Goal: Navigation & Orientation: Find specific page/section

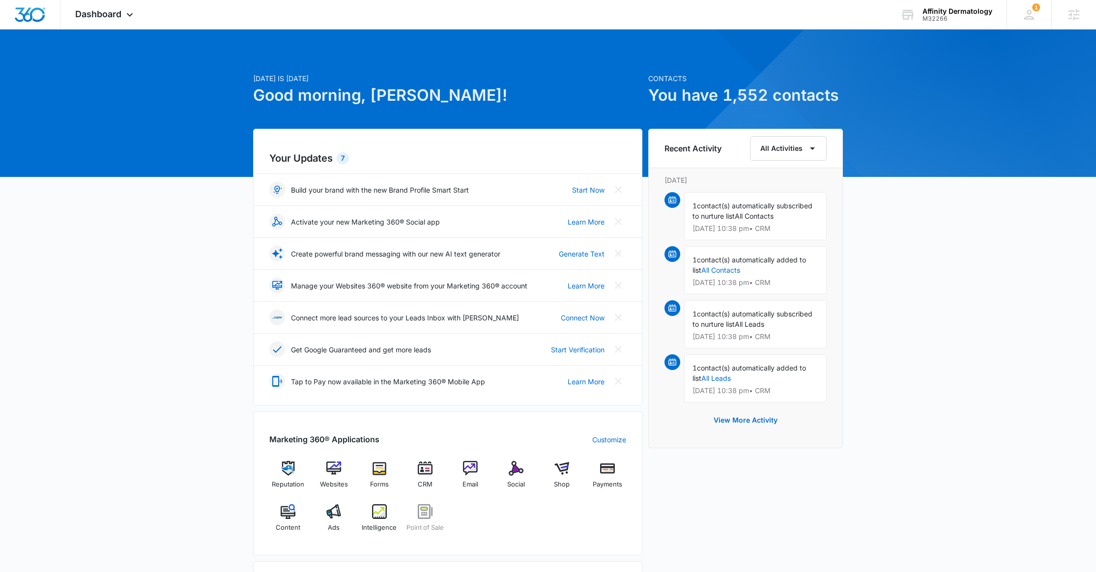
click at [311, 519] on div "Reputation Websites Forms CRM Email Social Shop Payments Content Ads Intelligen…" at bounding box center [447, 500] width 357 height 78
click at [326, 521] on div "Ads" at bounding box center [334, 521] width 38 height 35
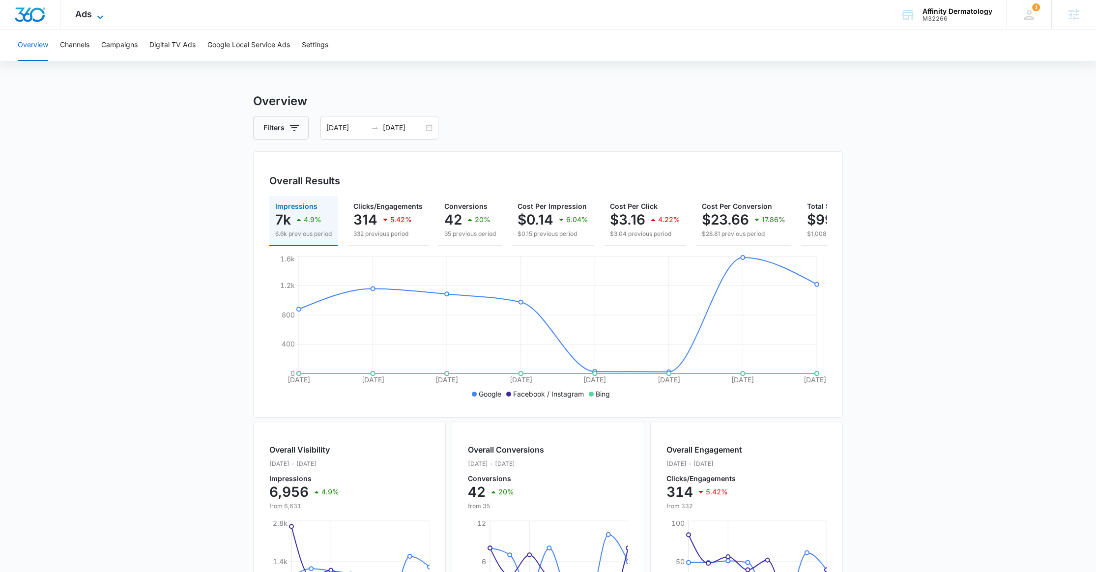
click at [103, 12] on icon at bounding box center [100, 17] width 12 height 12
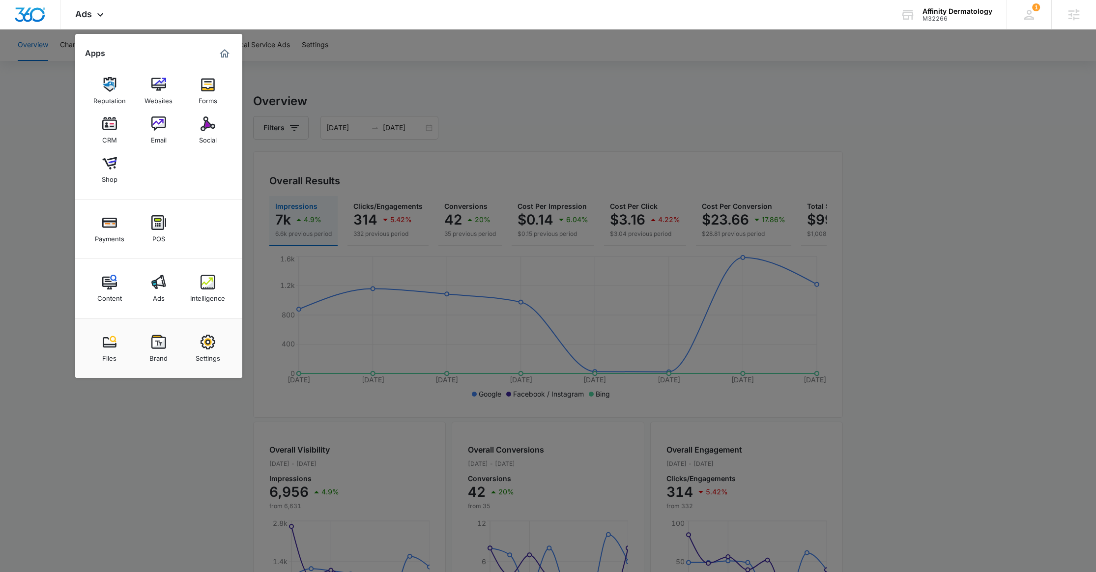
click at [156, 129] on img at bounding box center [158, 123] width 15 height 15
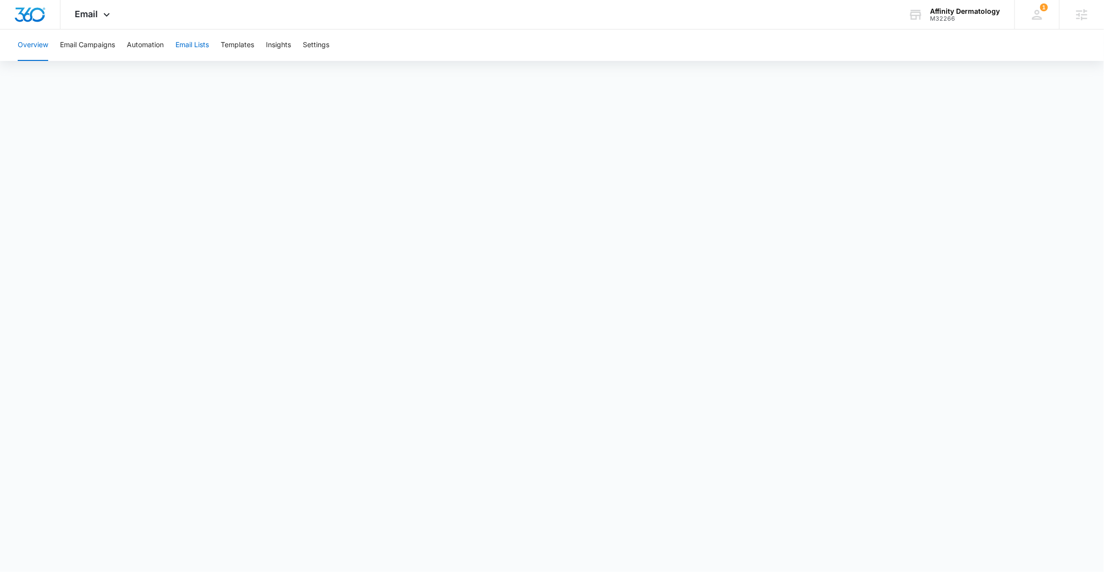
click at [203, 46] on button "Email Lists" at bounding box center [191, 44] width 33 height 31
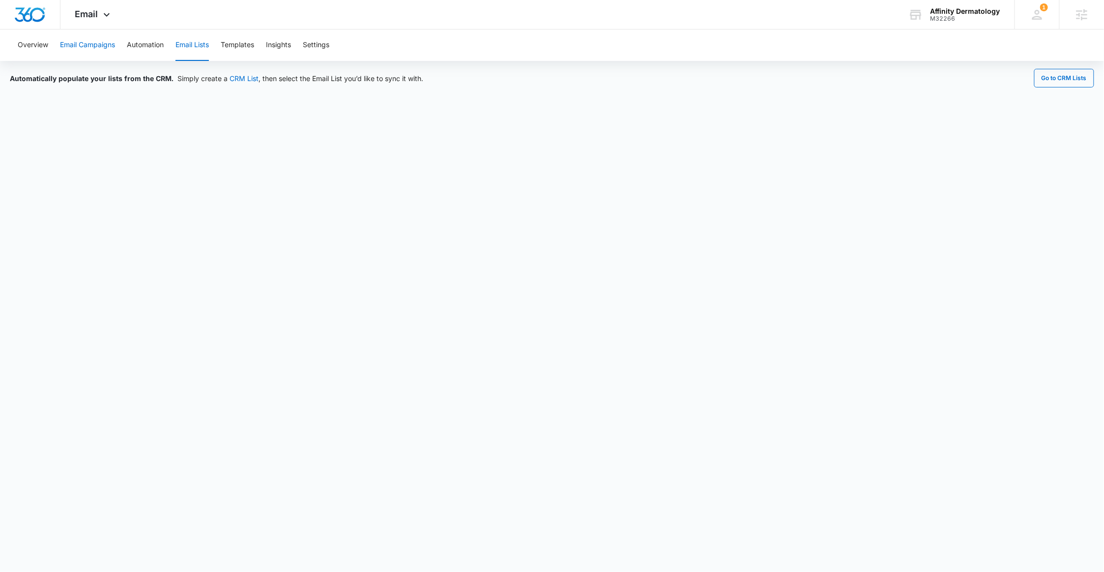
click at [84, 45] on button "Email Campaigns" at bounding box center [87, 44] width 55 height 31
